Goal: Communication & Community: Answer question/provide support

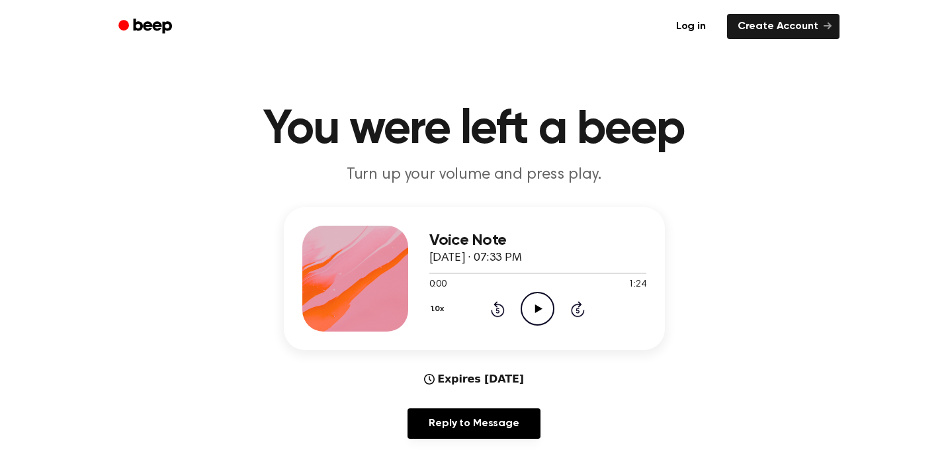
click at [788, 130] on h1 "You were left a beep" at bounding box center [474, 130] width 677 height 48
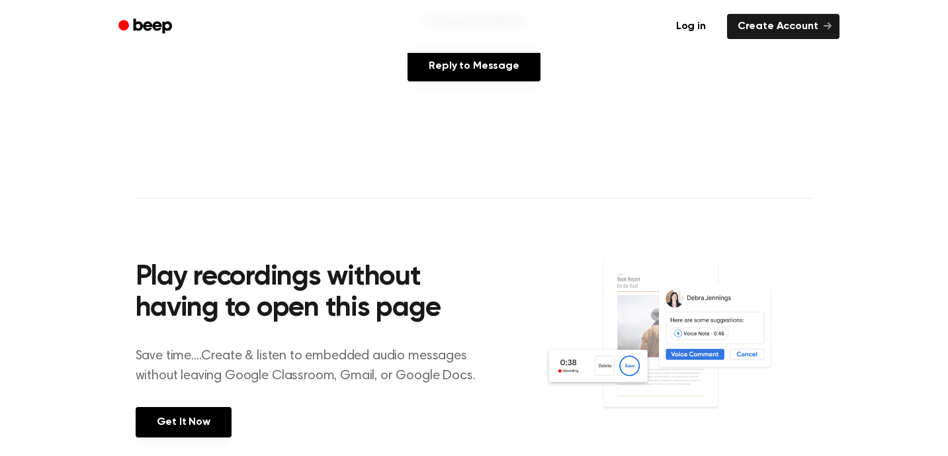
scroll to position [344, 0]
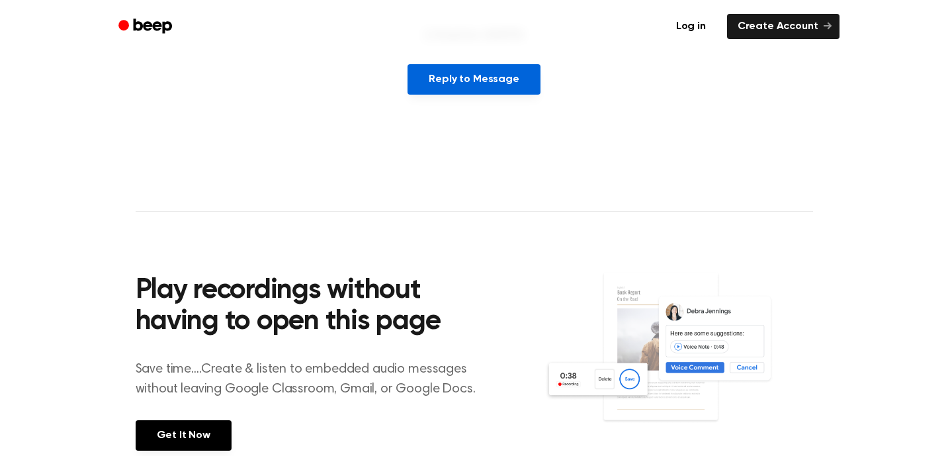
click at [508, 83] on link "Reply to Message" at bounding box center [473, 79] width 132 height 30
